Goal: Task Accomplishment & Management: Manage account settings

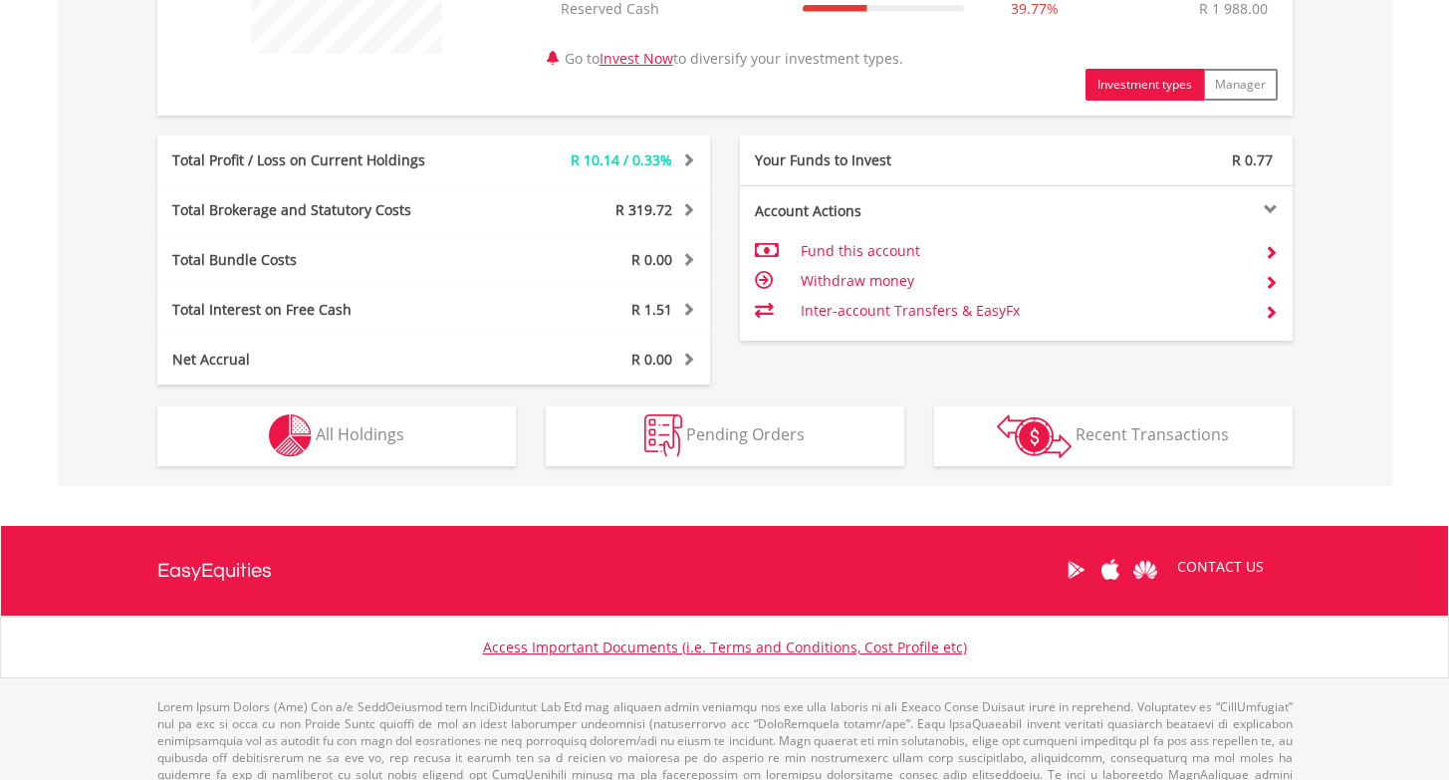
scroll to position [943, 0]
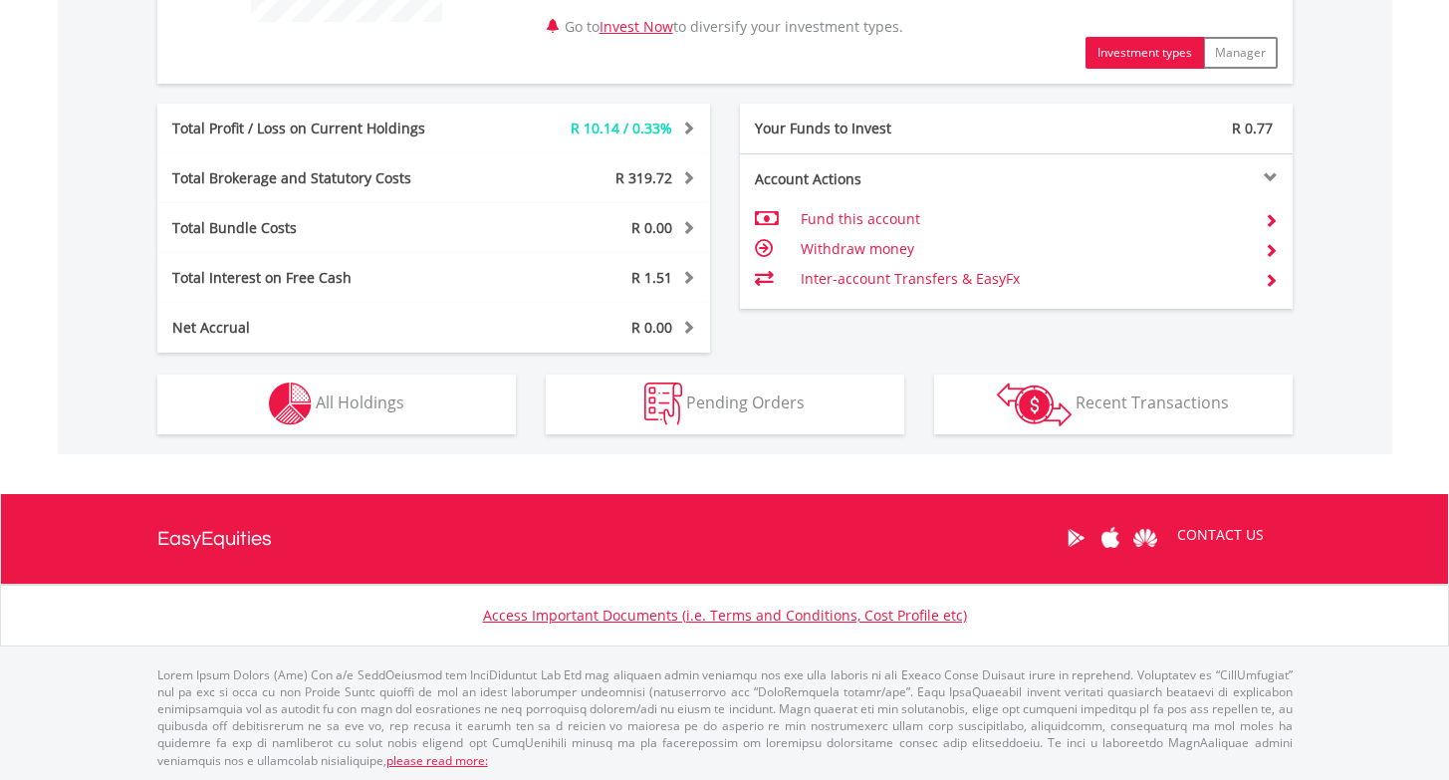
click at [786, 385] on button "Pending Orders Pending Orders" at bounding box center [725, 404] width 359 height 60
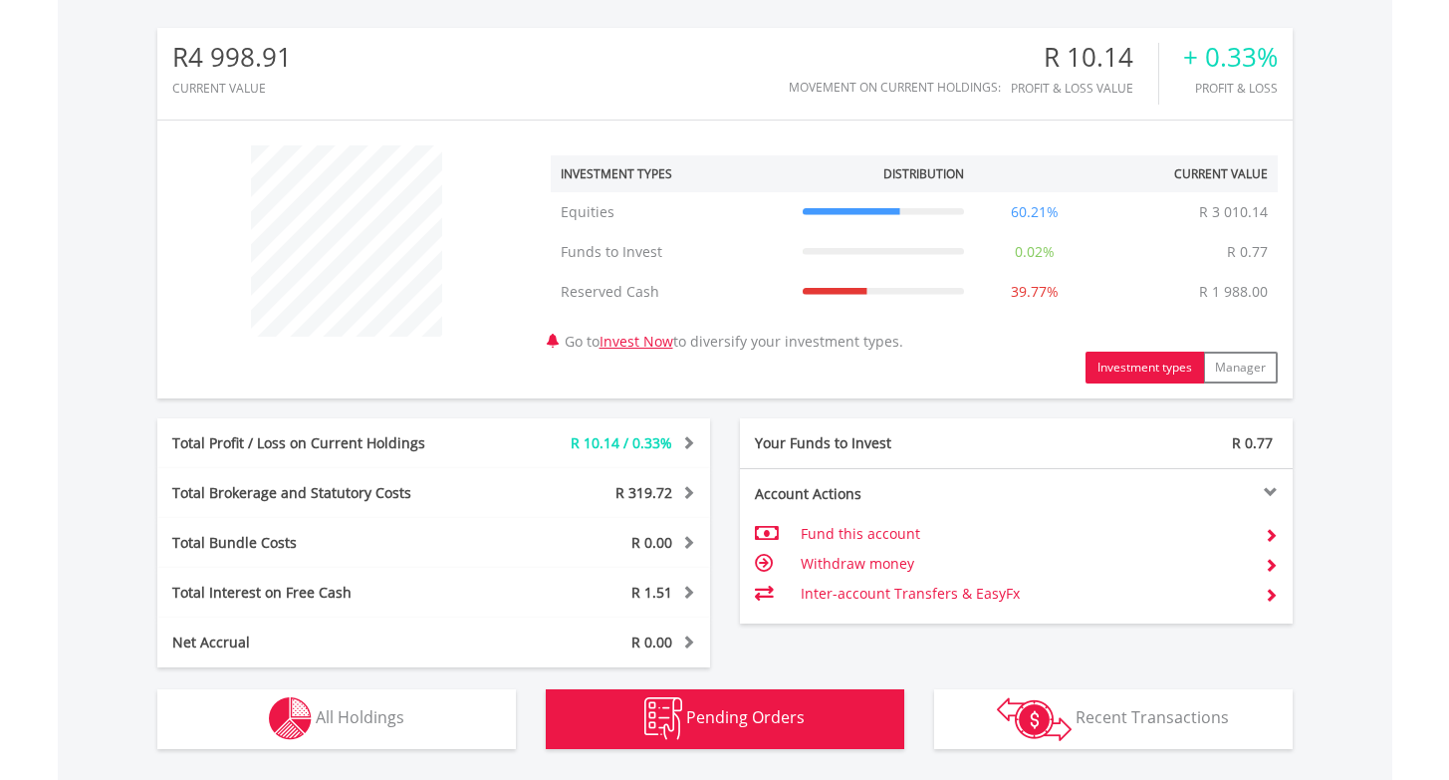
scroll to position [0, 0]
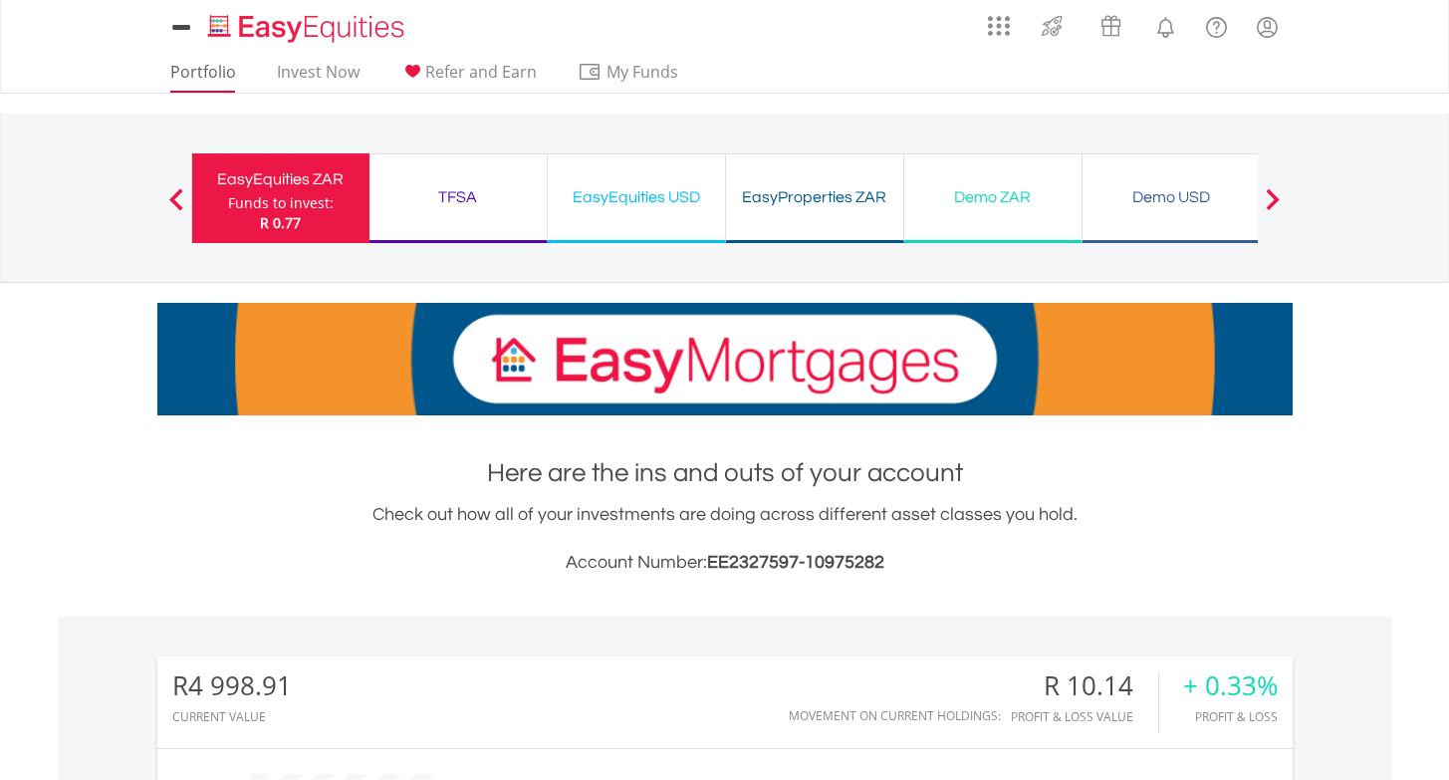
click at [212, 64] on link "Portfolio" at bounding box center [203, 77] width 82 height 31
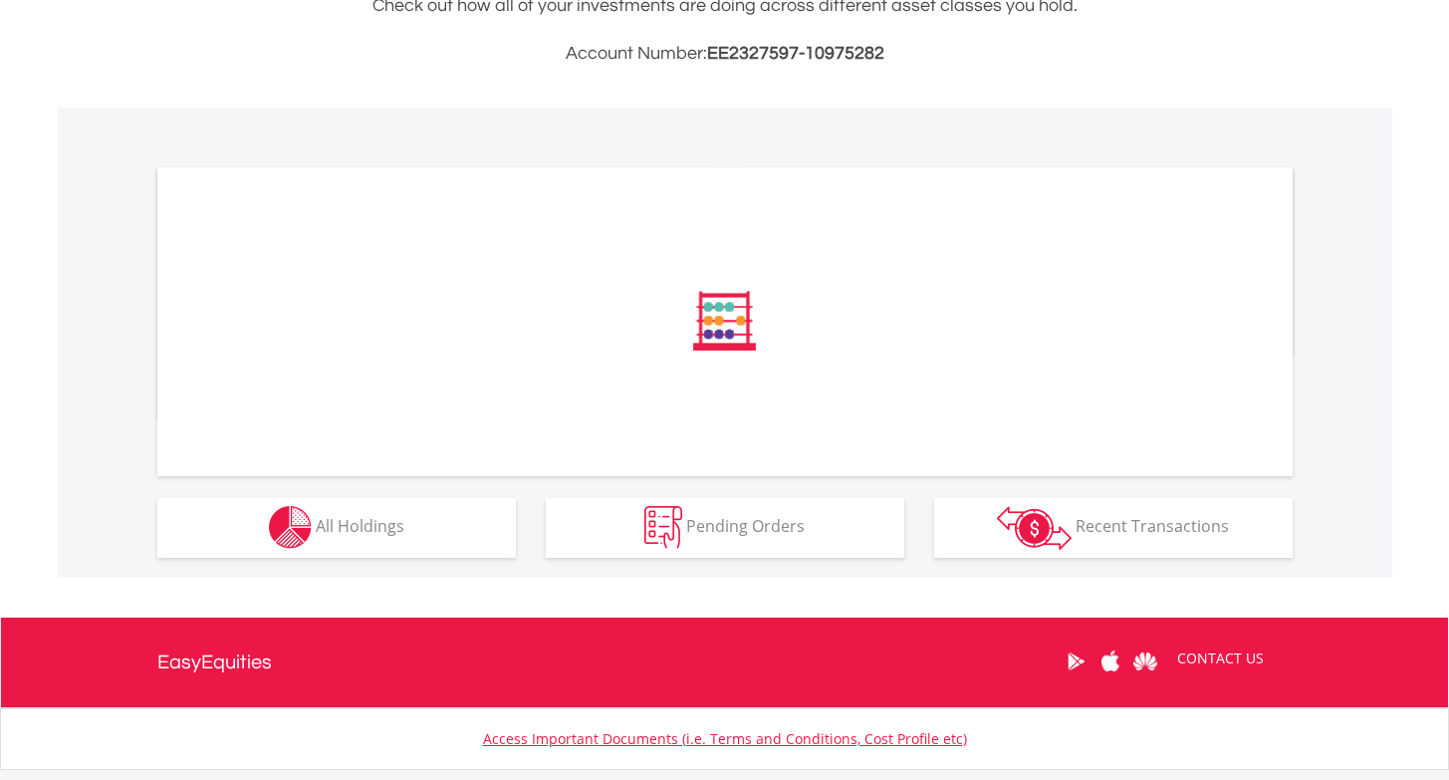
scroll to position [633, 0]
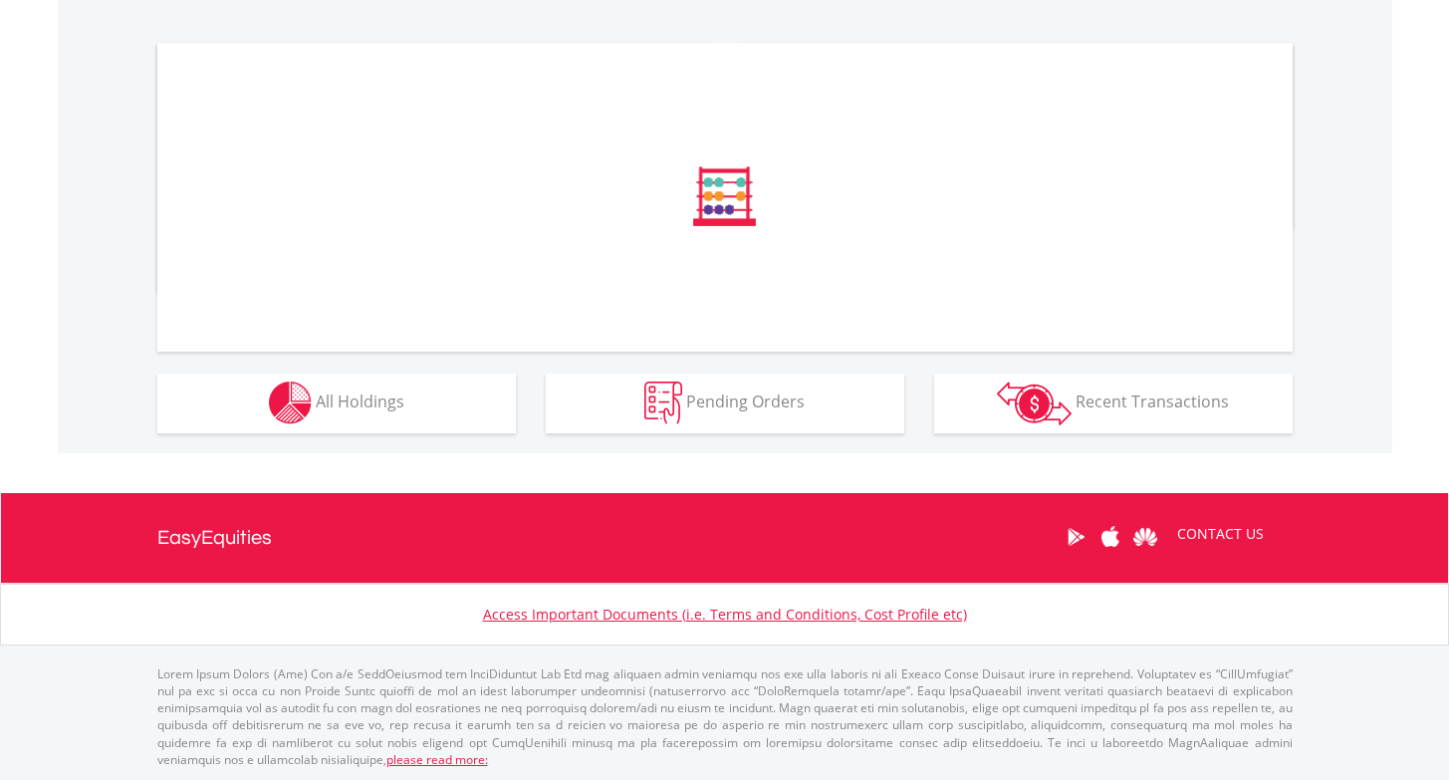
click at [412, 391] on button "Holdings All Holdings" at bounding box center [336, 403] width 359 height 60
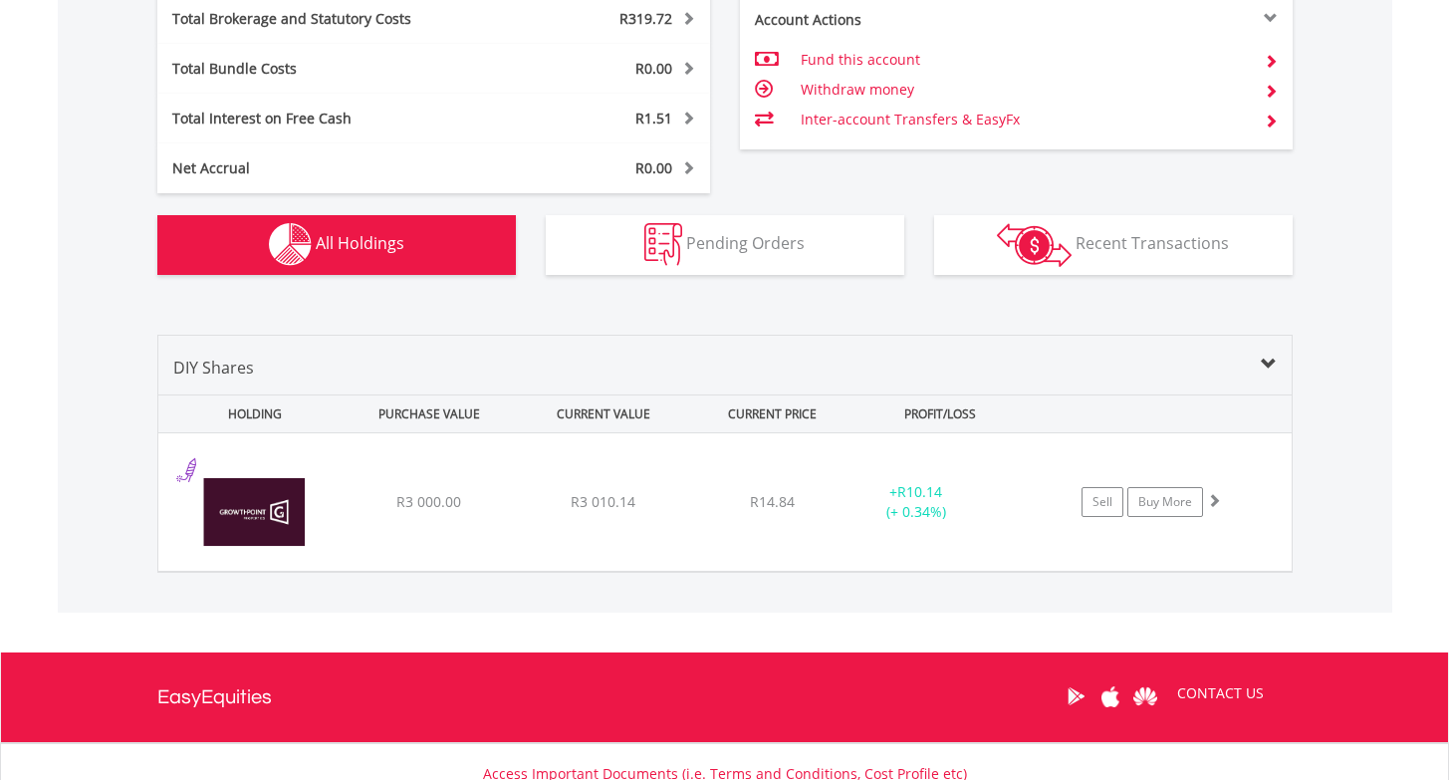
scroll to position [1261, 0]
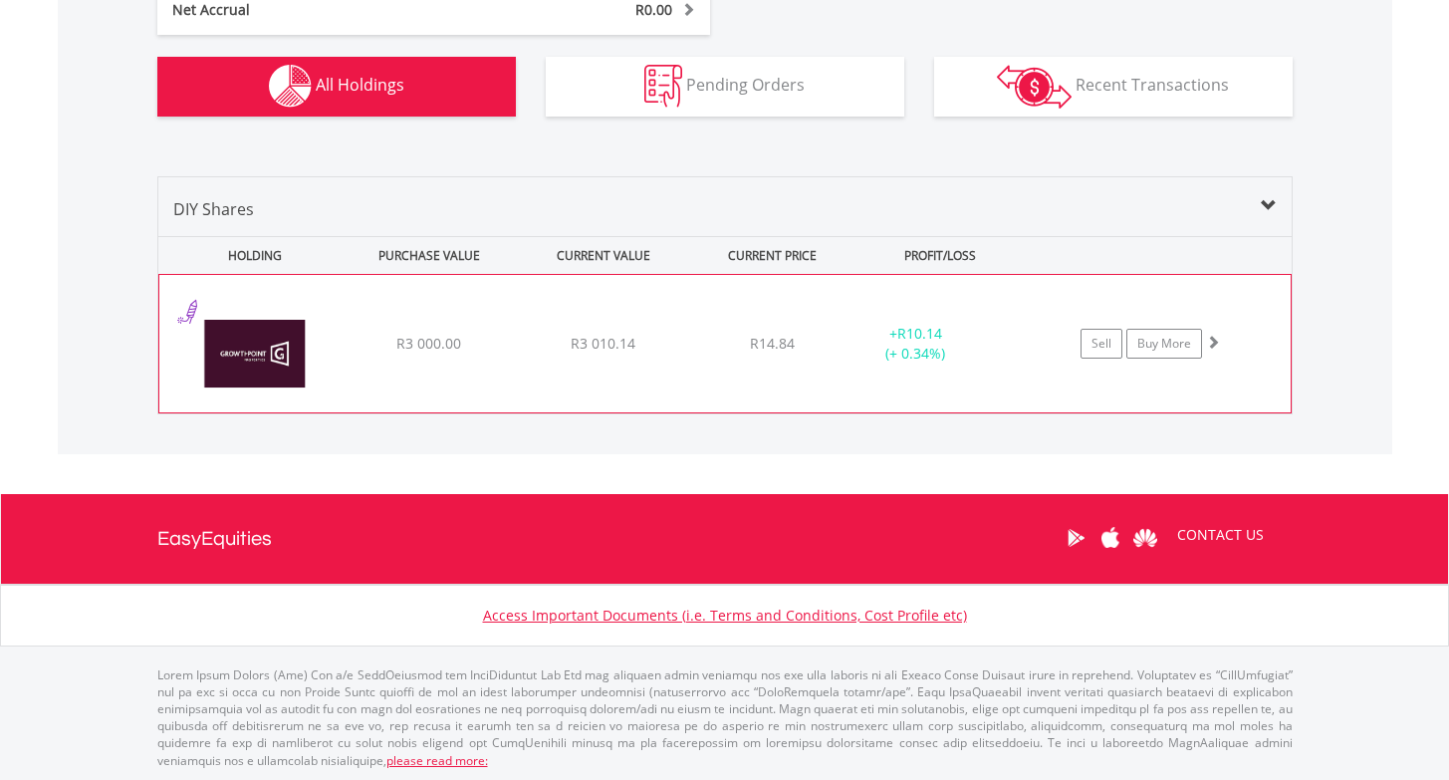
click at [258, 356] on img at bounding box center [254, 354] width 171 height 108
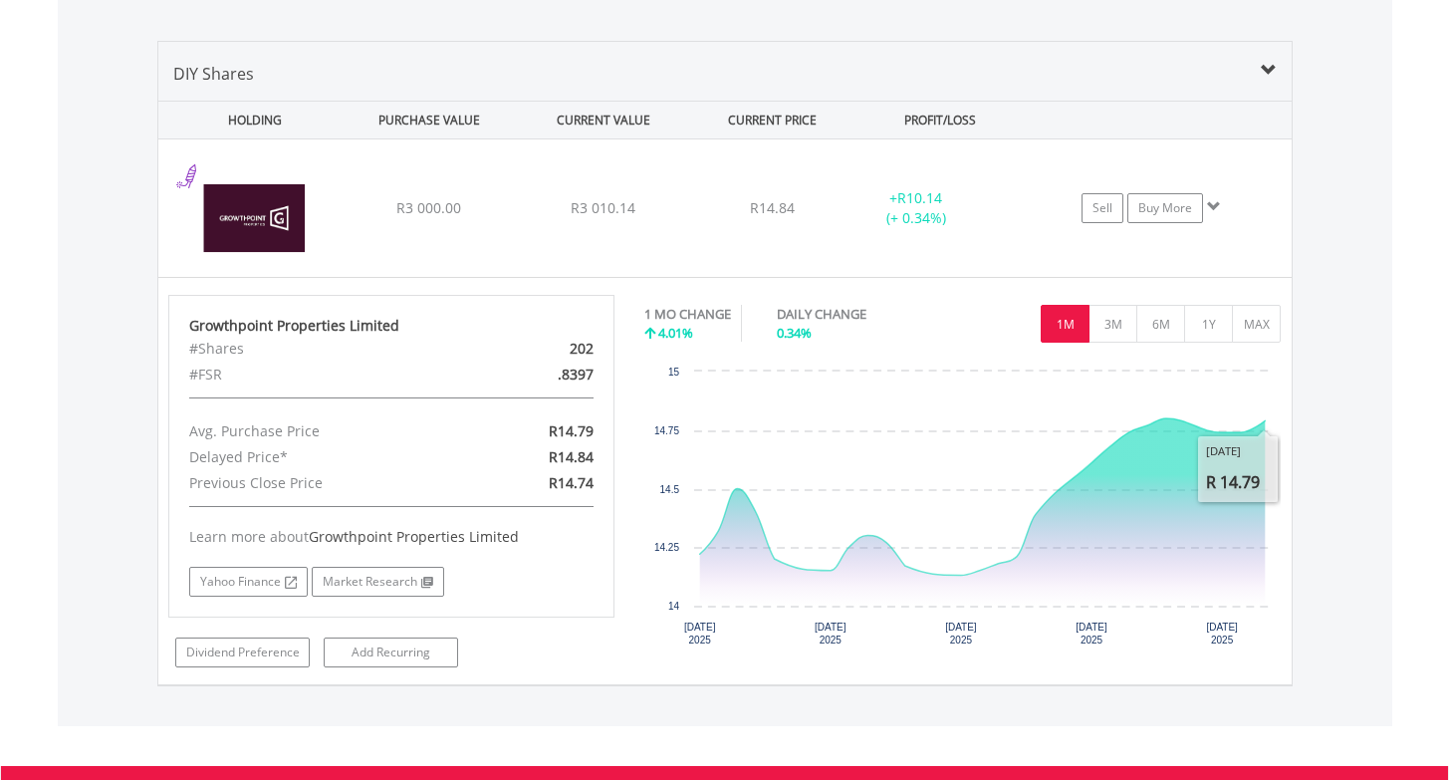
scroll to position [1414, 0]
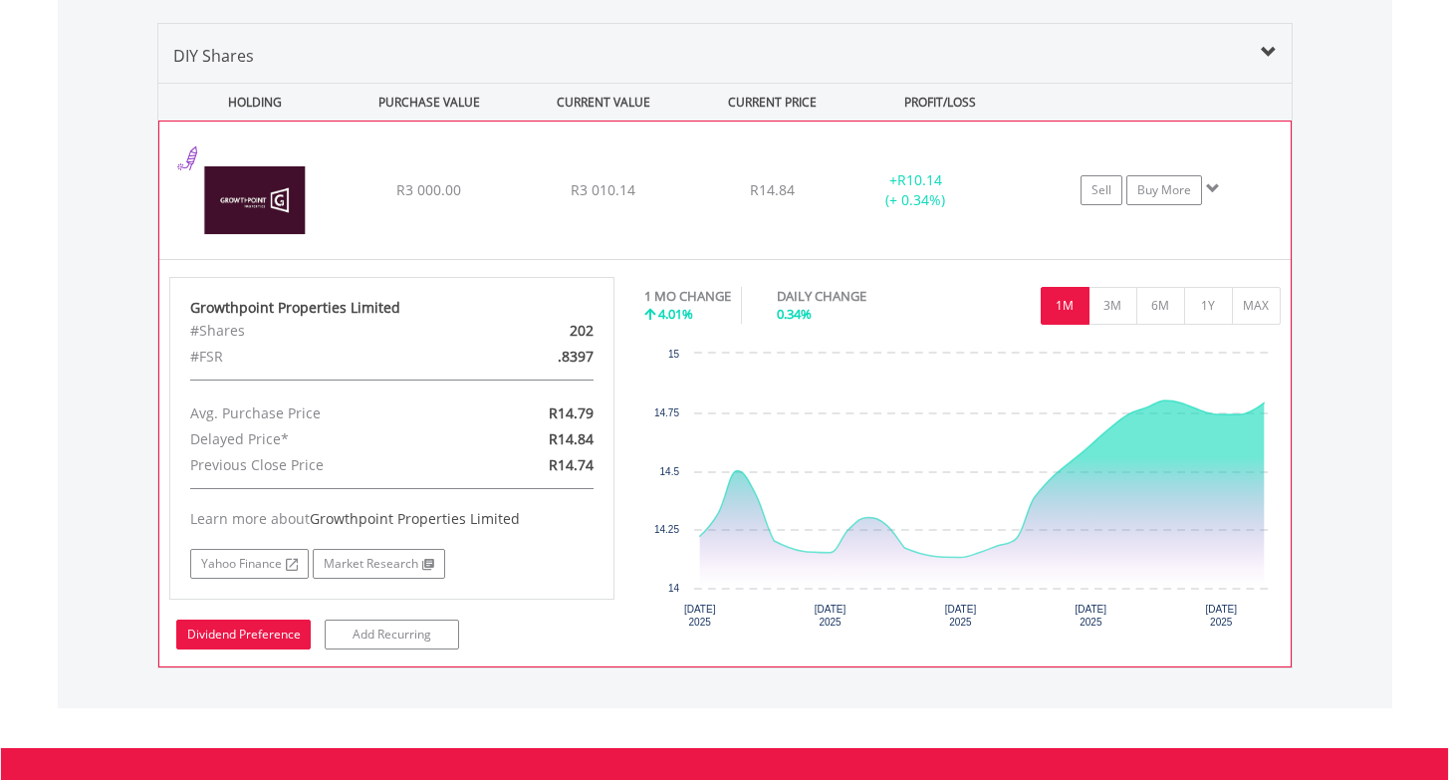
click at [273, 631] on link "Dividend Preference" at bounding box center [243, 635] width 134 height 30
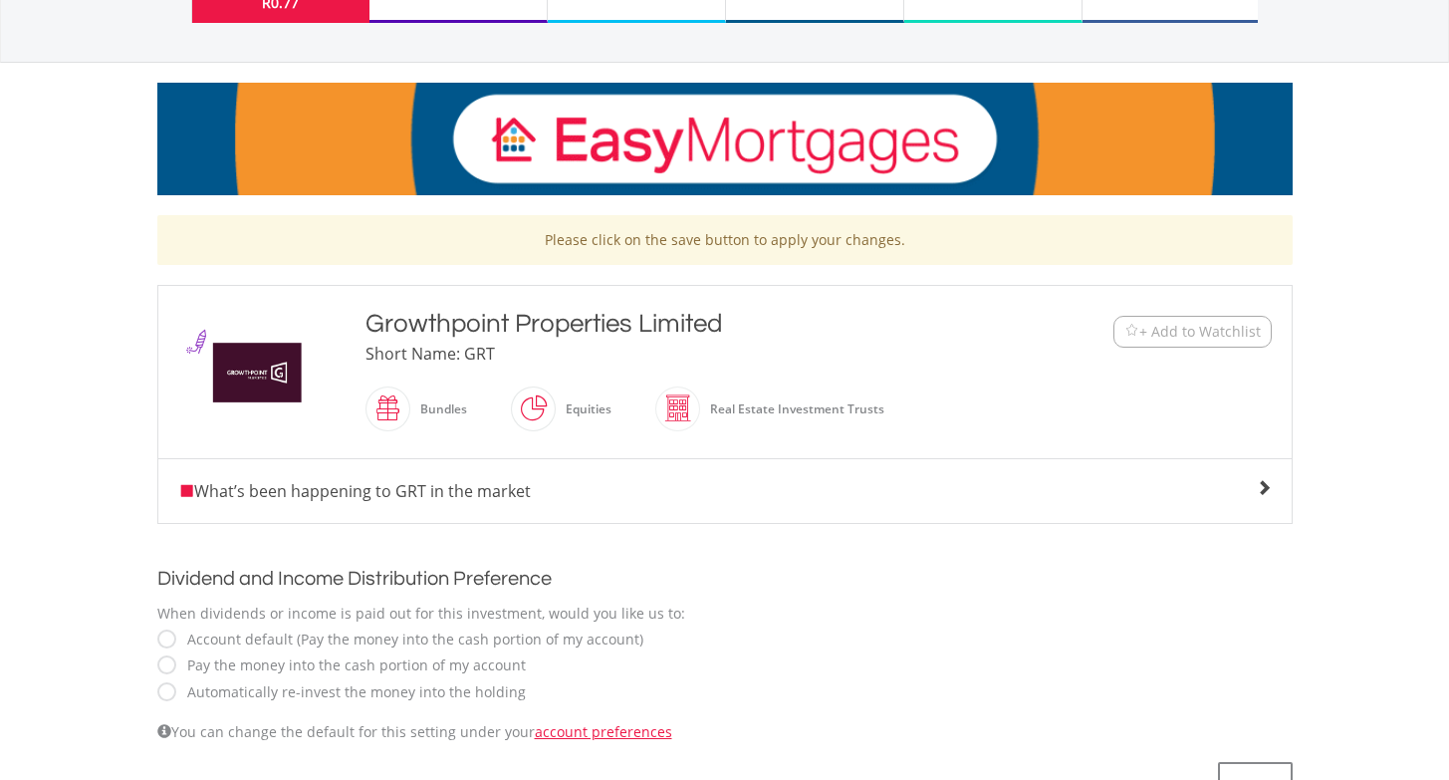
scroll to position [282, 0]
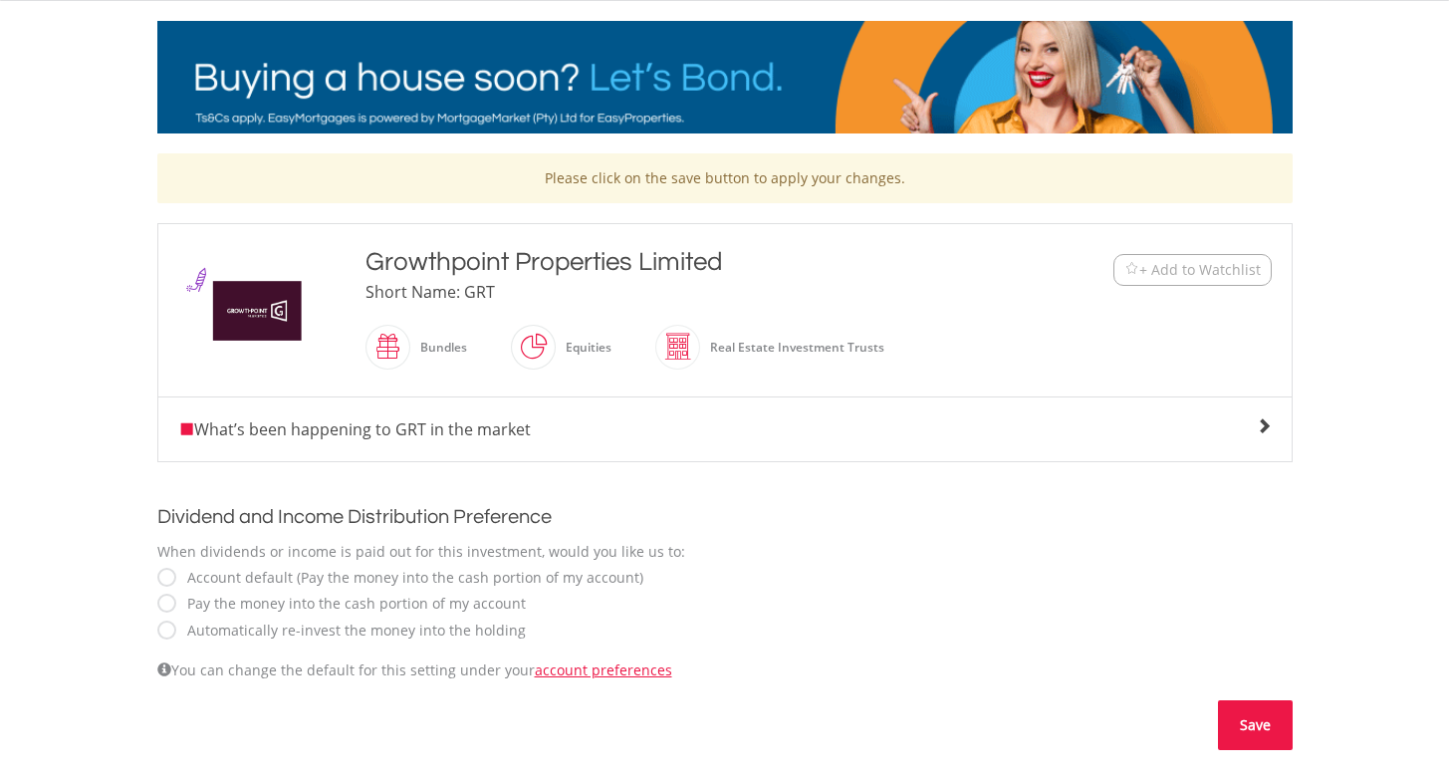
click at [1232, 715] on button "Save" at bounding box center [1255, 725] width 75 height 50
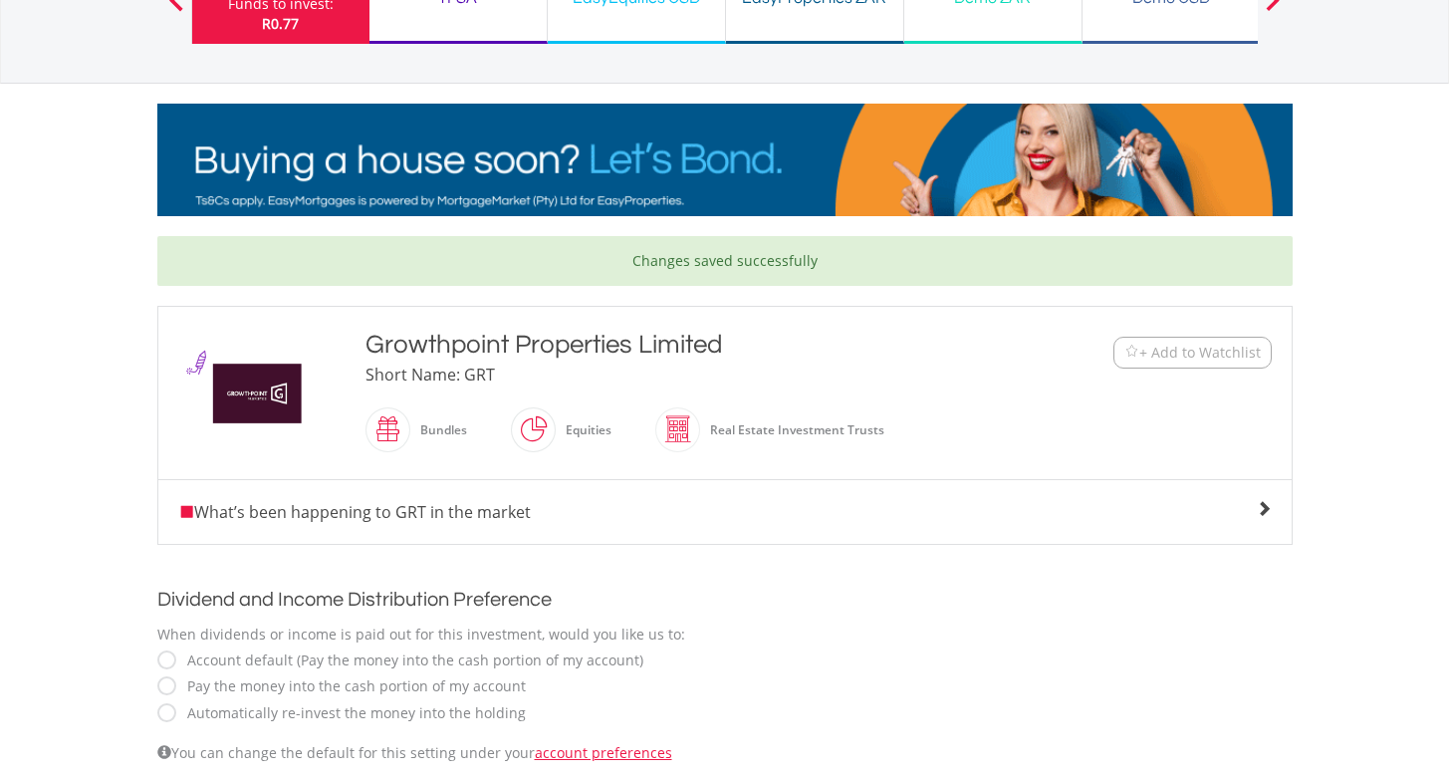
scroll to position [252, 0]
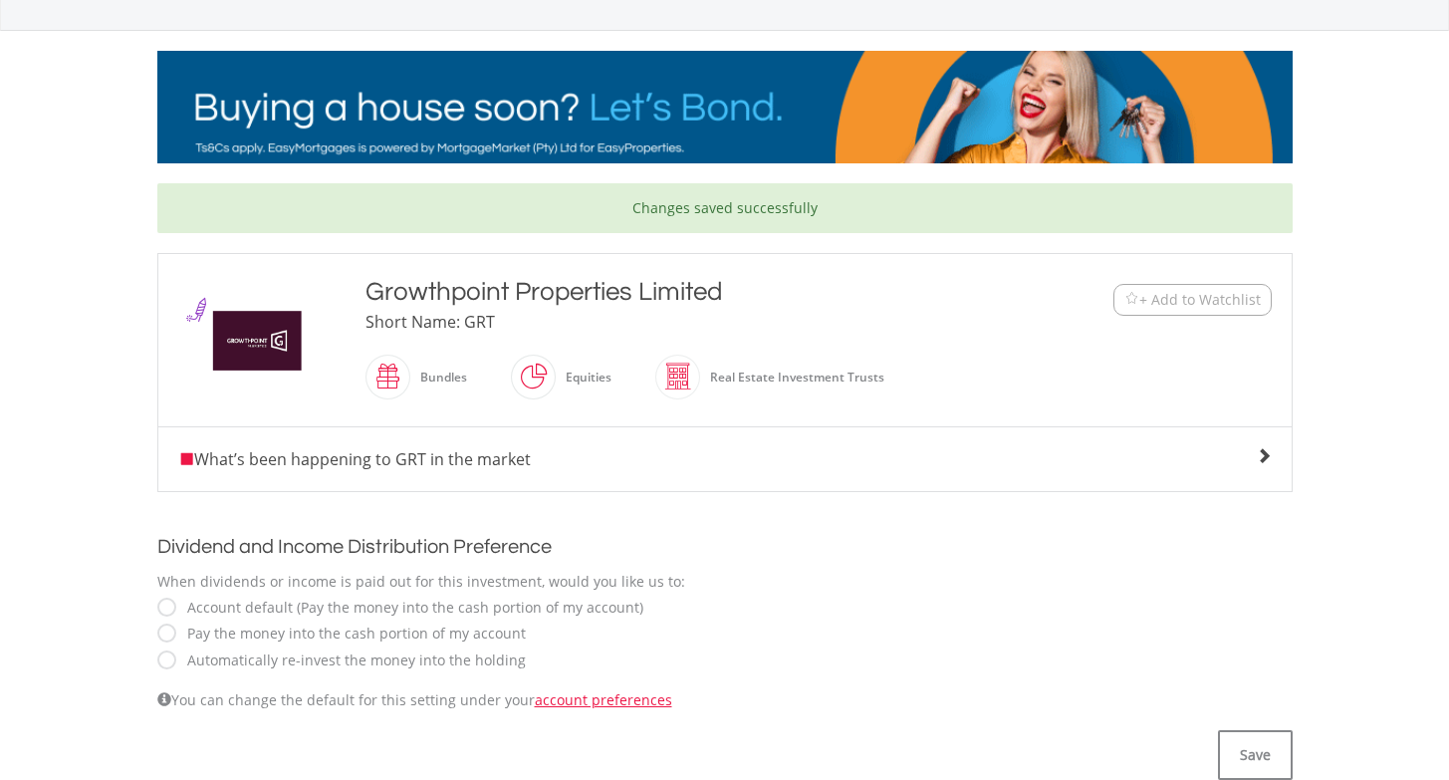
click at [1260, 466] on div "What’s been happening to GRT in the market" at bounding box center [725, 459] width 1094 height 24
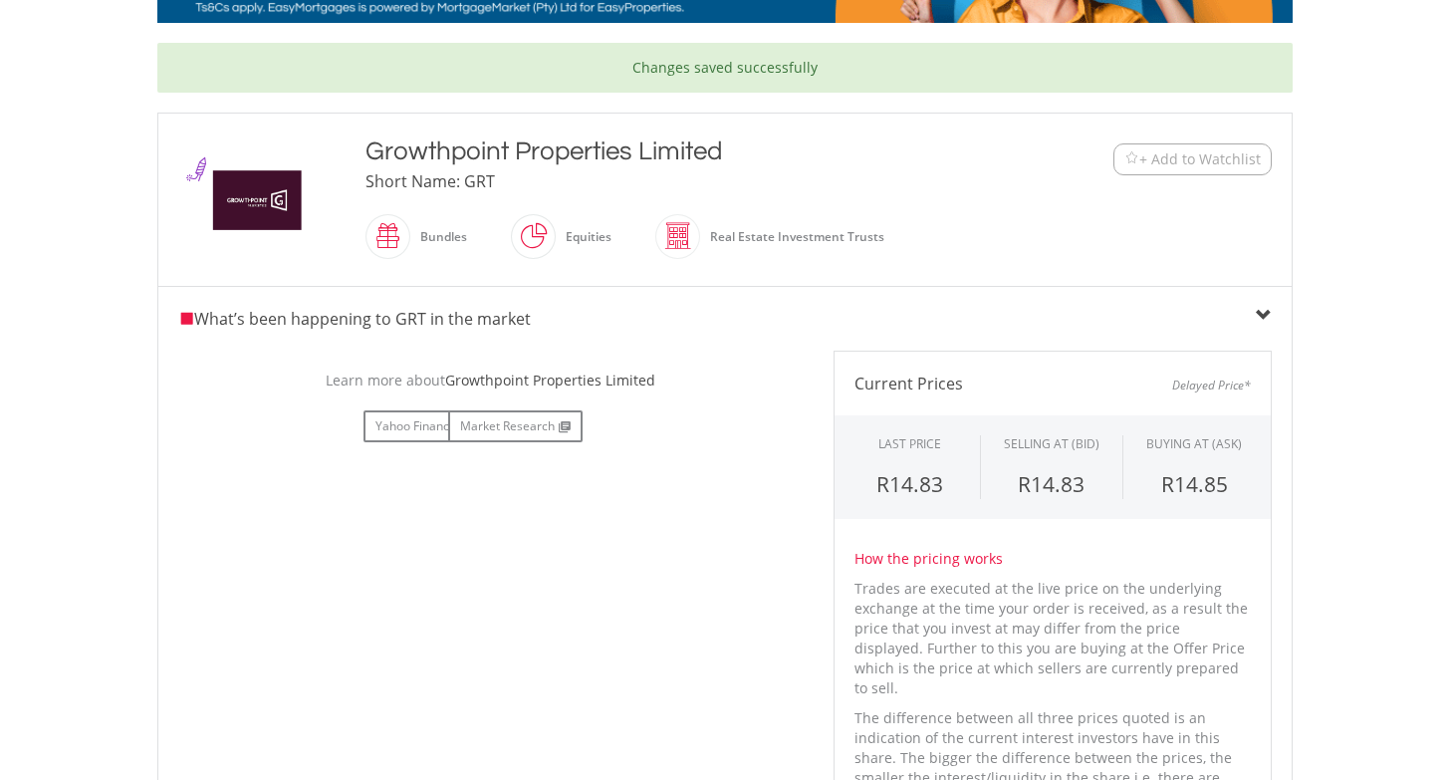
scroll to position [0, 0]
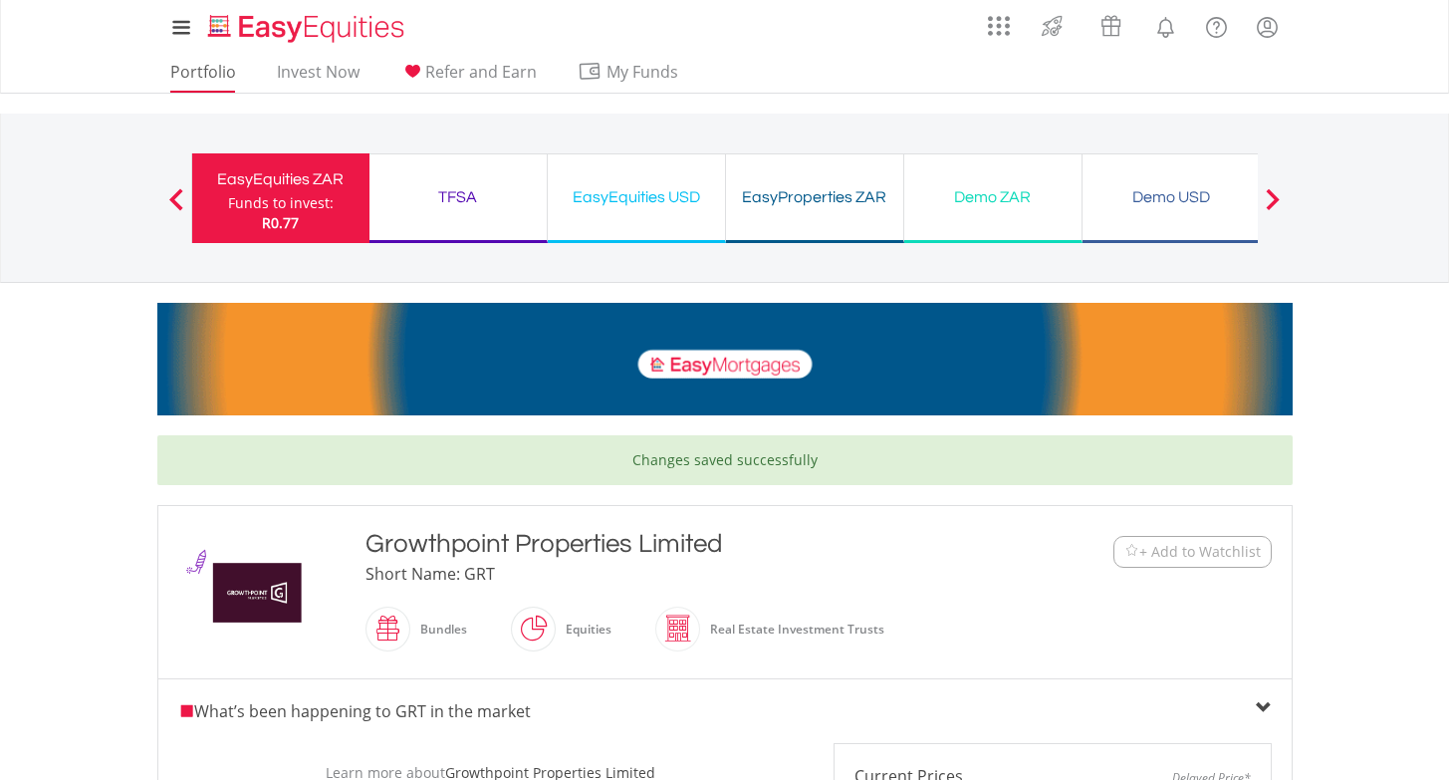
click at [194, 63] on link "Portfolio" at bounding box center [203, 77] width 82 height 31
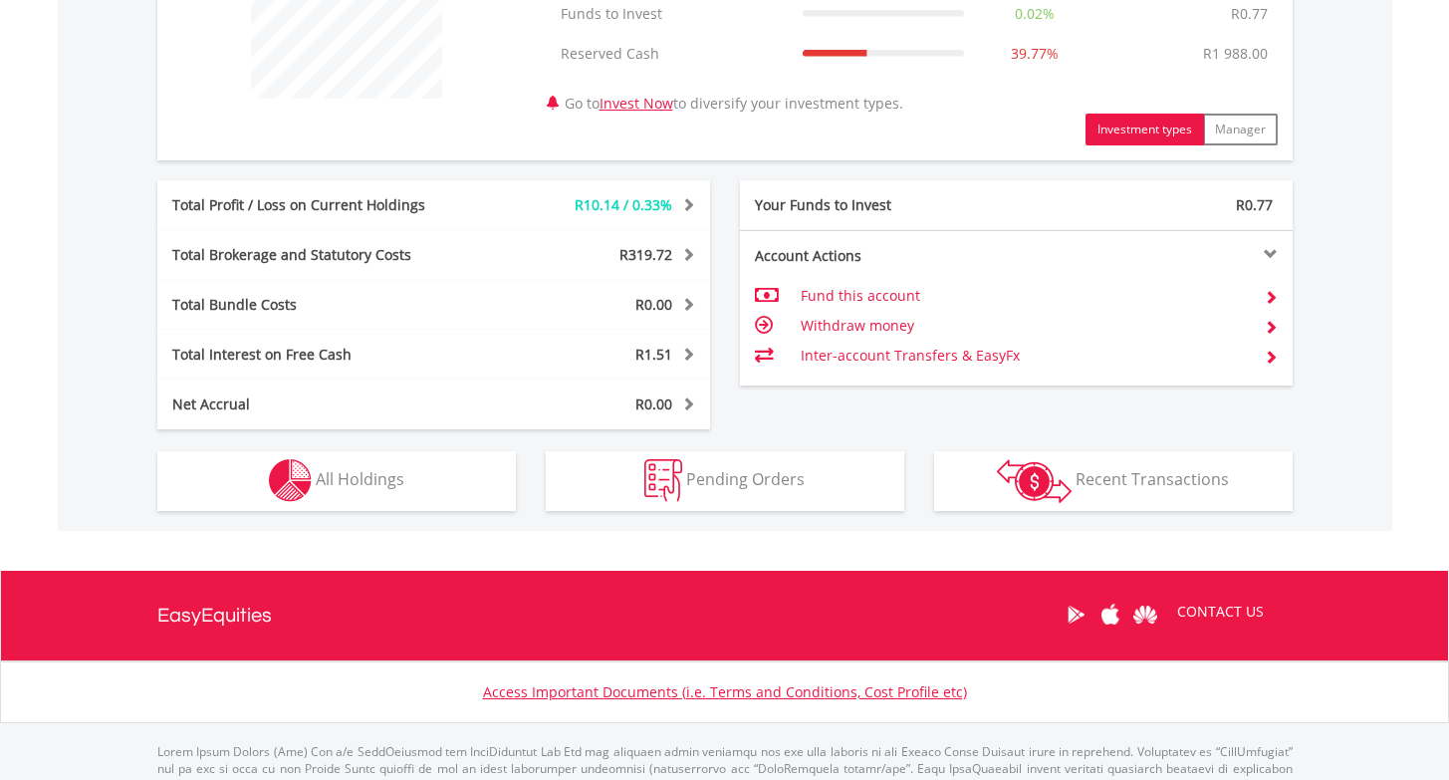
scroll to position [943, 0]
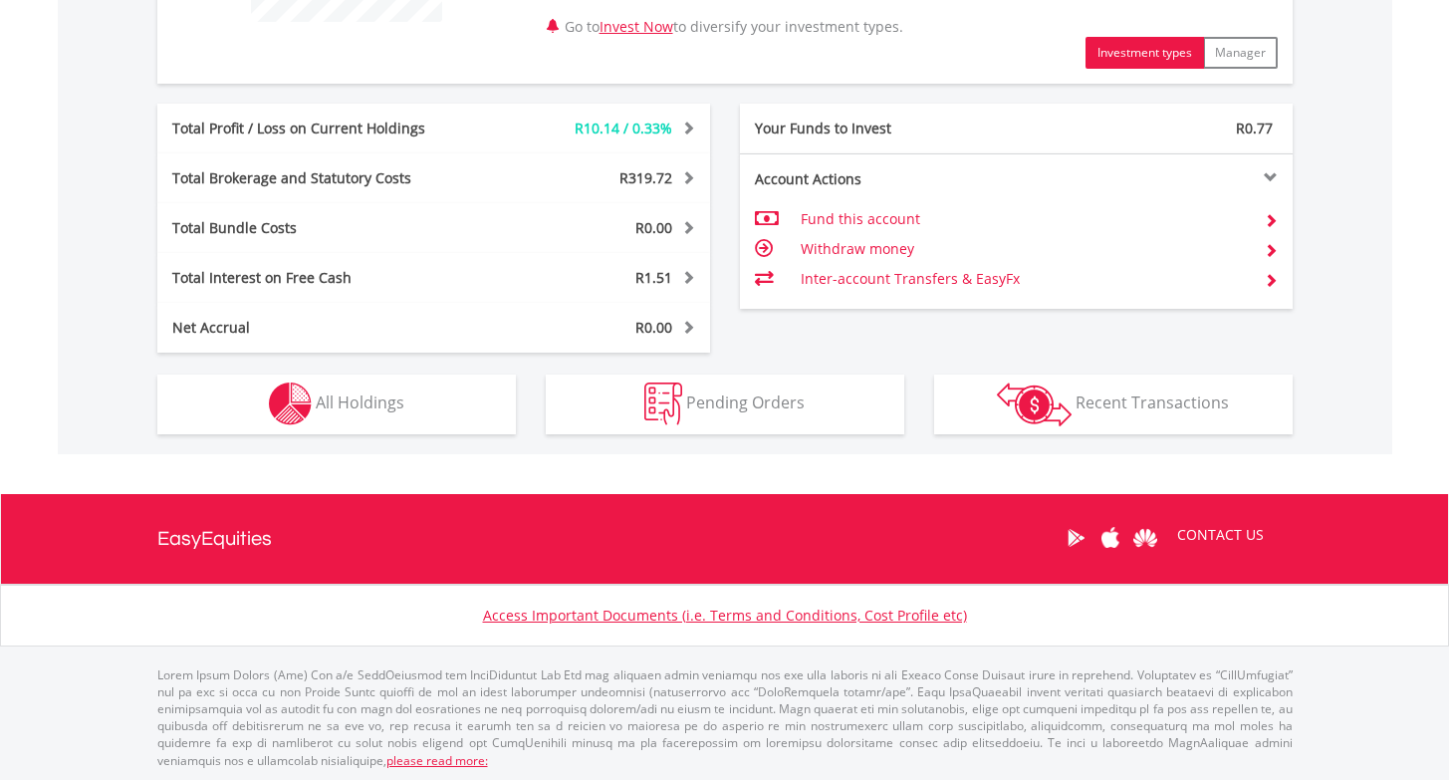
click at [382, 402] on span "All Holdings" at bounding box center [360, 402] width 89 height 22
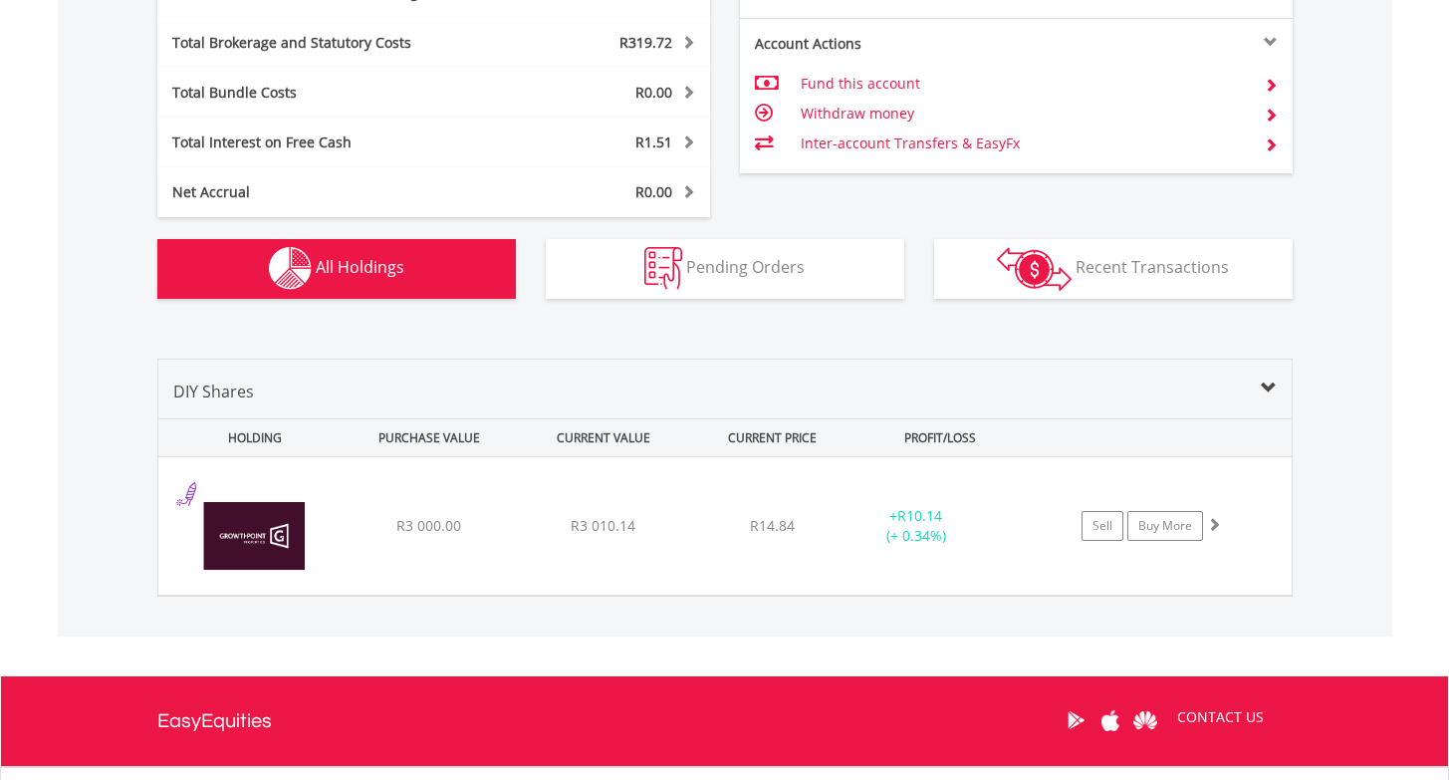
scroll to position [1261, 0]
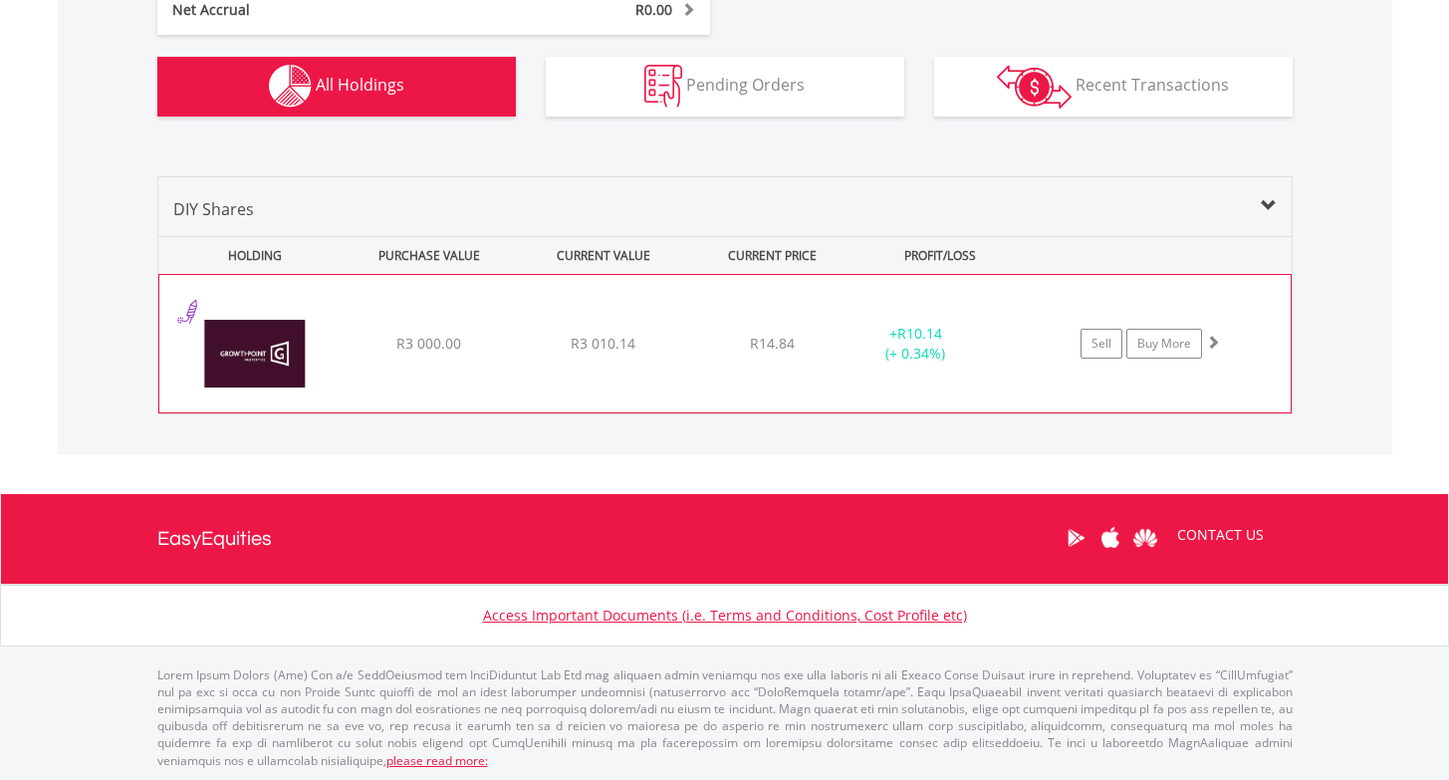
click at [334, 364] on img at bounding box center [254, 354] width 171 height 108
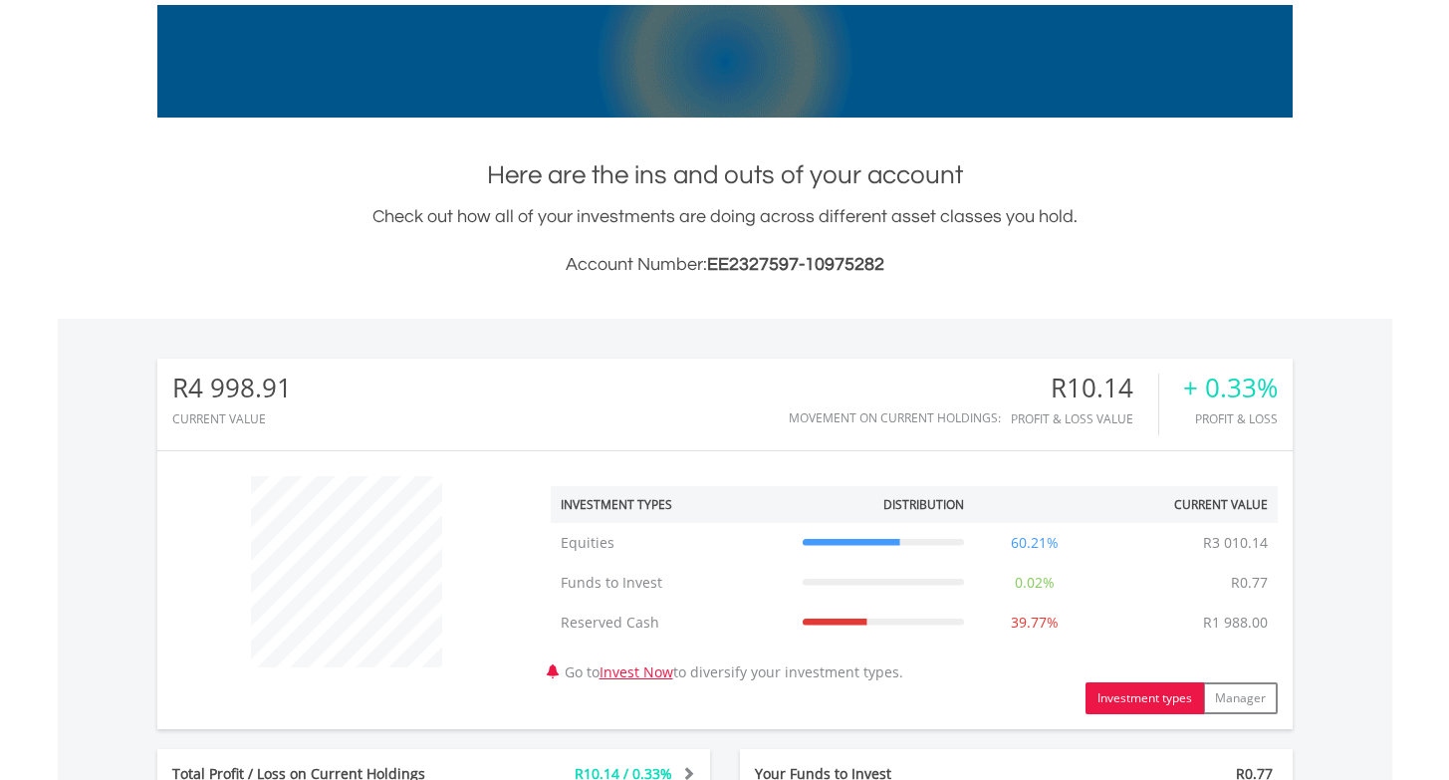
scroll to position [0, 0]
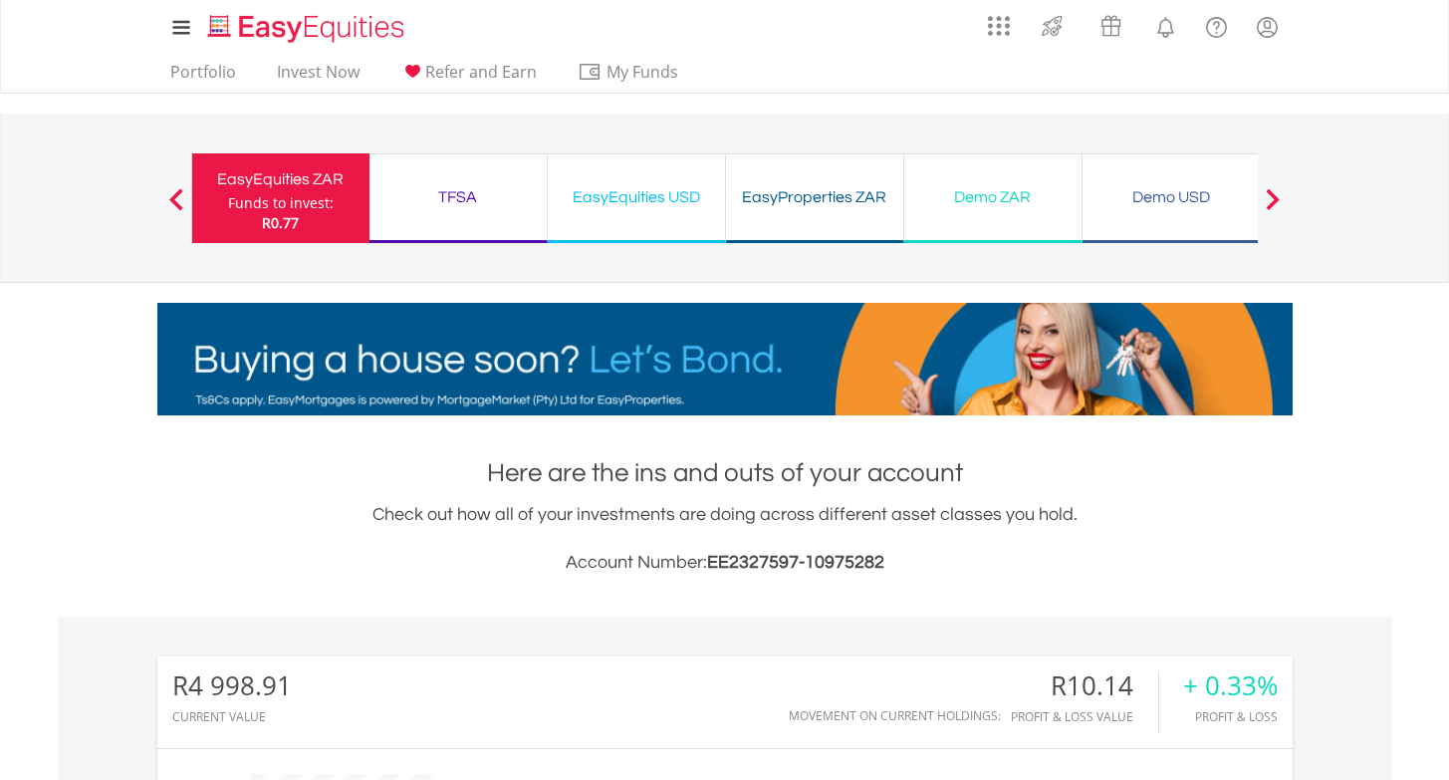
click at [827, 191] on div "EasyProperties ZAR" at bounding box center [814, 197] width 153 height 28
